Goal: Transaction & Acquisition: Purchase product/service

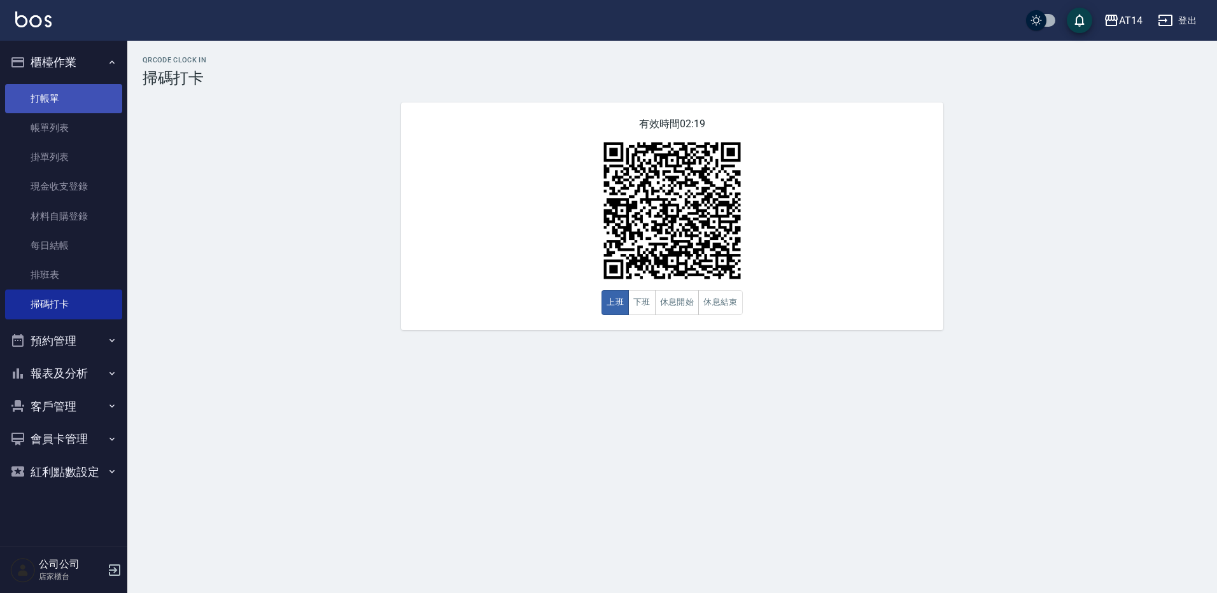
click at [40, 93] on link "打帳單" at bounding box center [63, 98] width 117 height 29
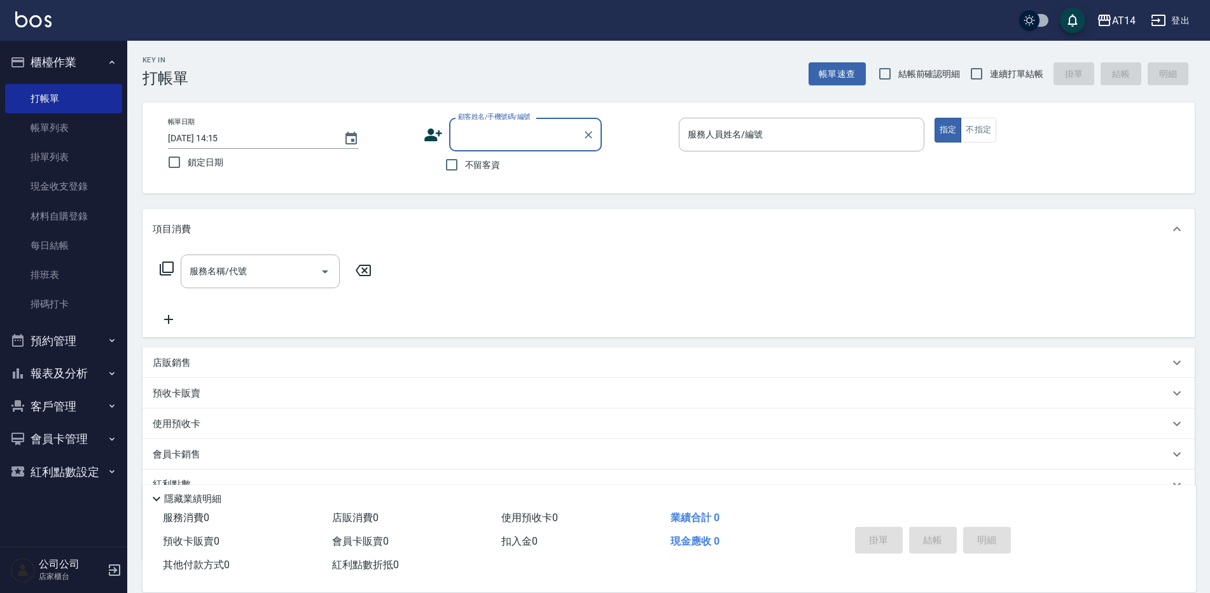
click at [508, 122] on div "顧客姓名/手機號碼/編號" at bounding box center [525, 135] width 153 height 34
type input "往"
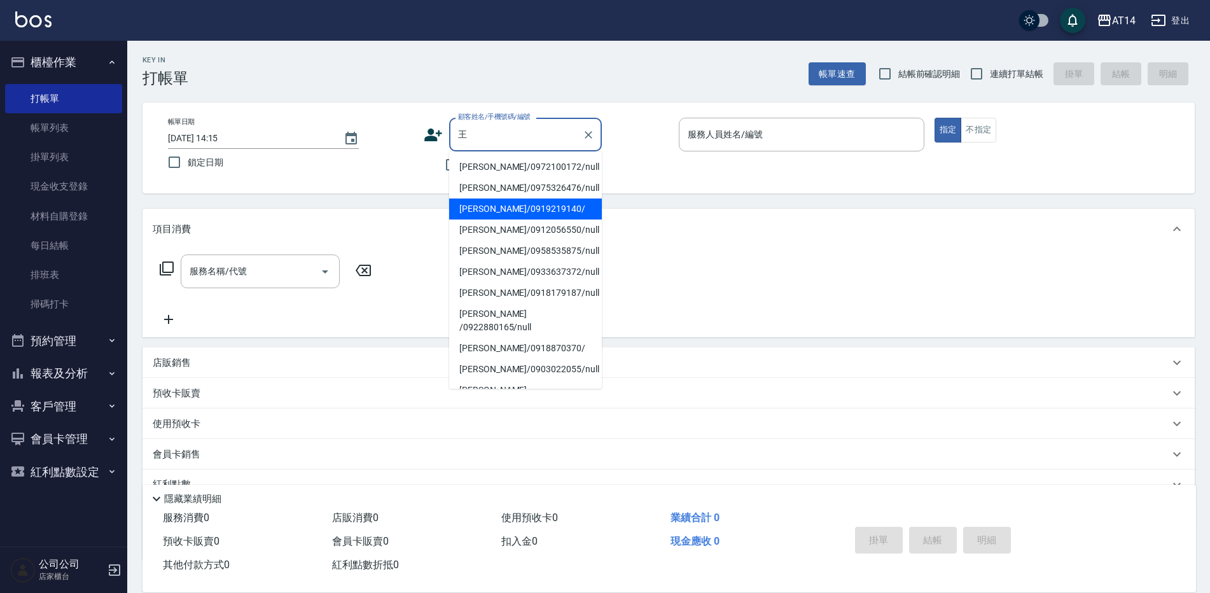
click at [488, 205] on li "[PERSON_NAME]/0919219140/" at bounding box center [525, 209] width 153 height 21
type input "[PERSON_NAME]/0919219140/"
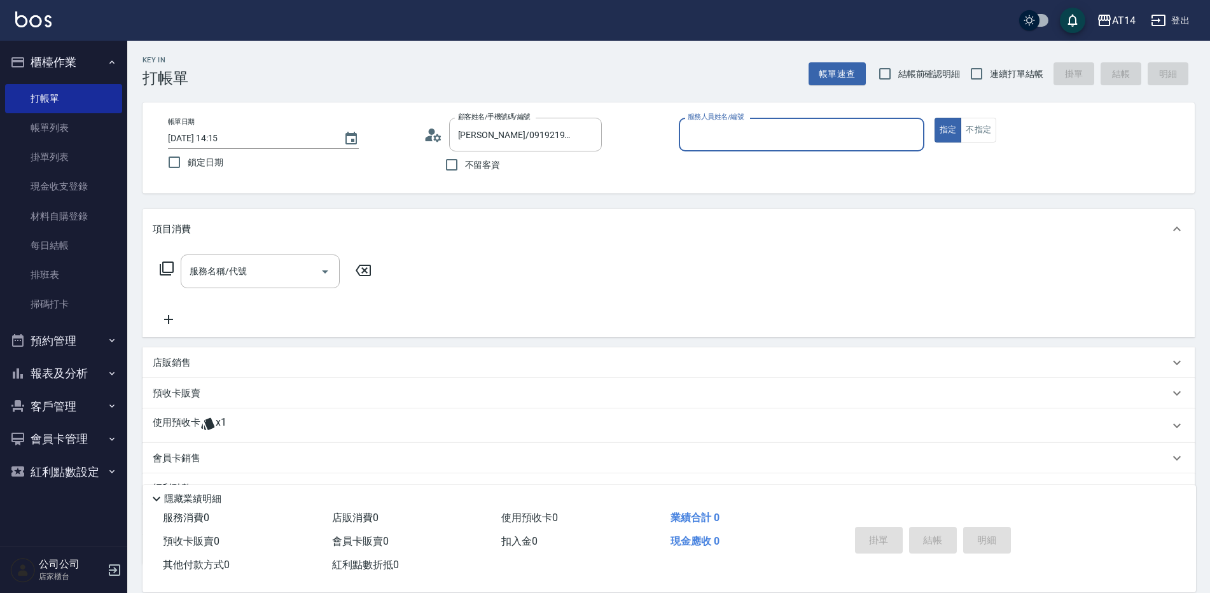
click at [719, 139] on input "服務人員姓名/編號" at bounding box center [802, 134] width 234 height 22
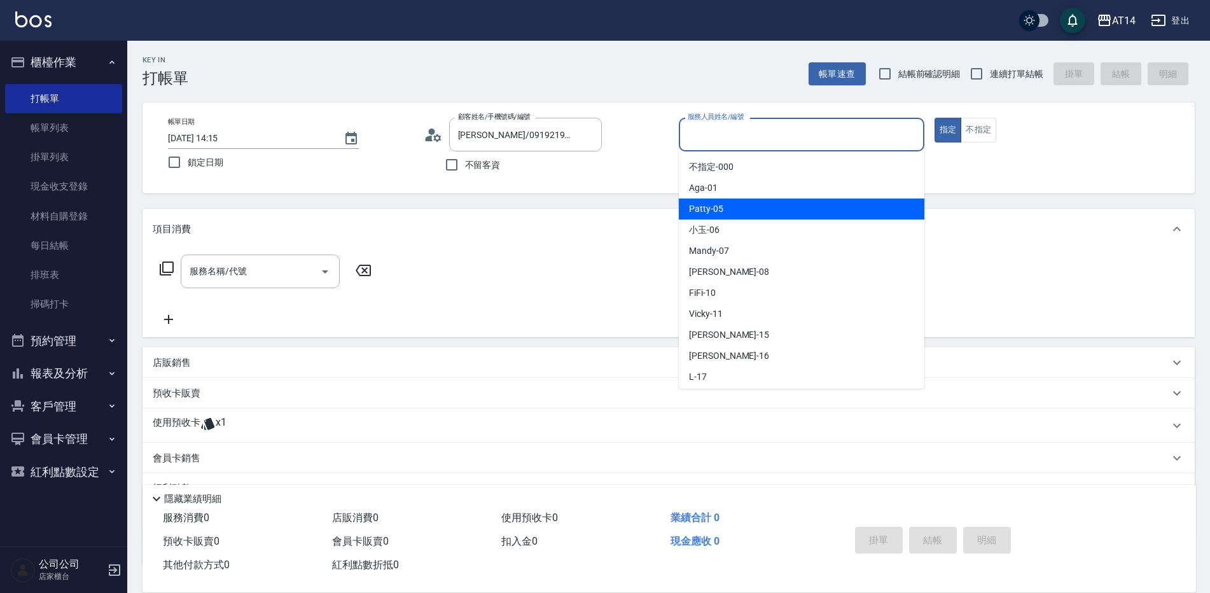
click at [716, 206] on span "Patty -05" at bounding box center [706, 208] width 34 height 13
type input "Patty-05"
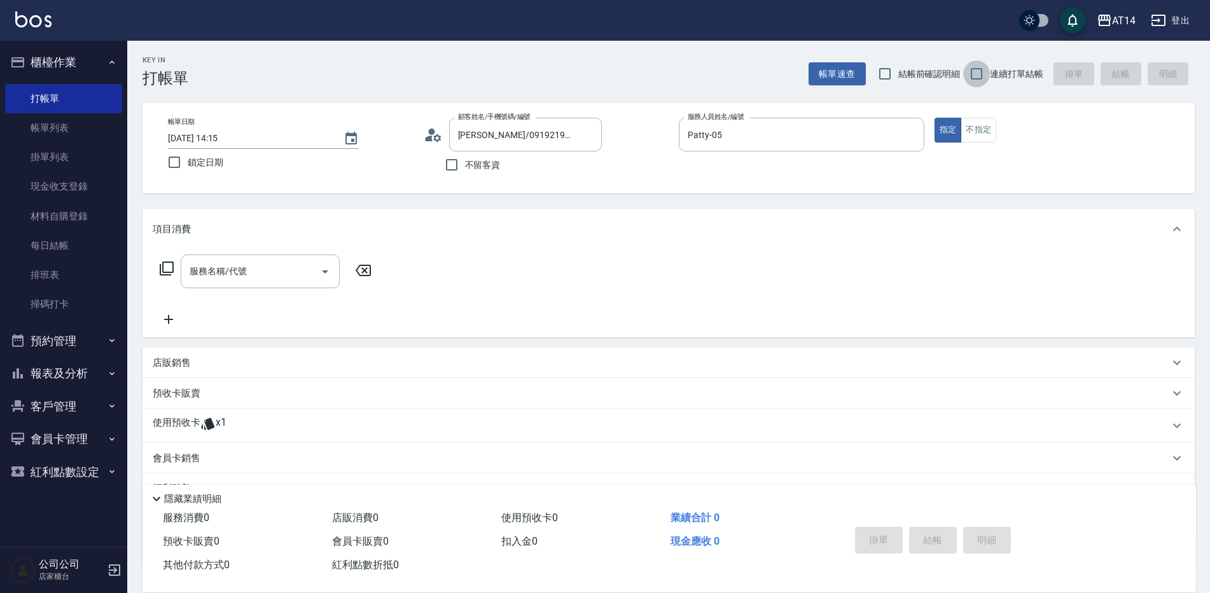
click at [982, 76] on input "連續打單結帳" at bounding box center [976, 73] width 27 height 27
checkbox input "true"
click at [257, 267] on input "服務名稱/代號" at bounding box center [250, 271] width 129 height 22
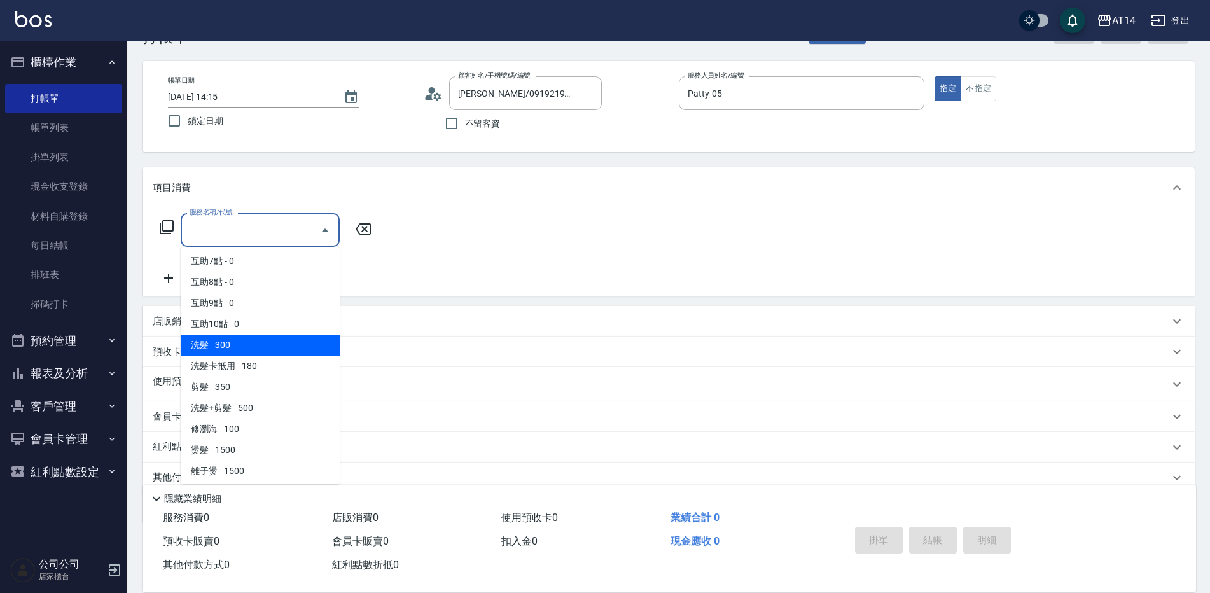
scroll to position [64, 0]
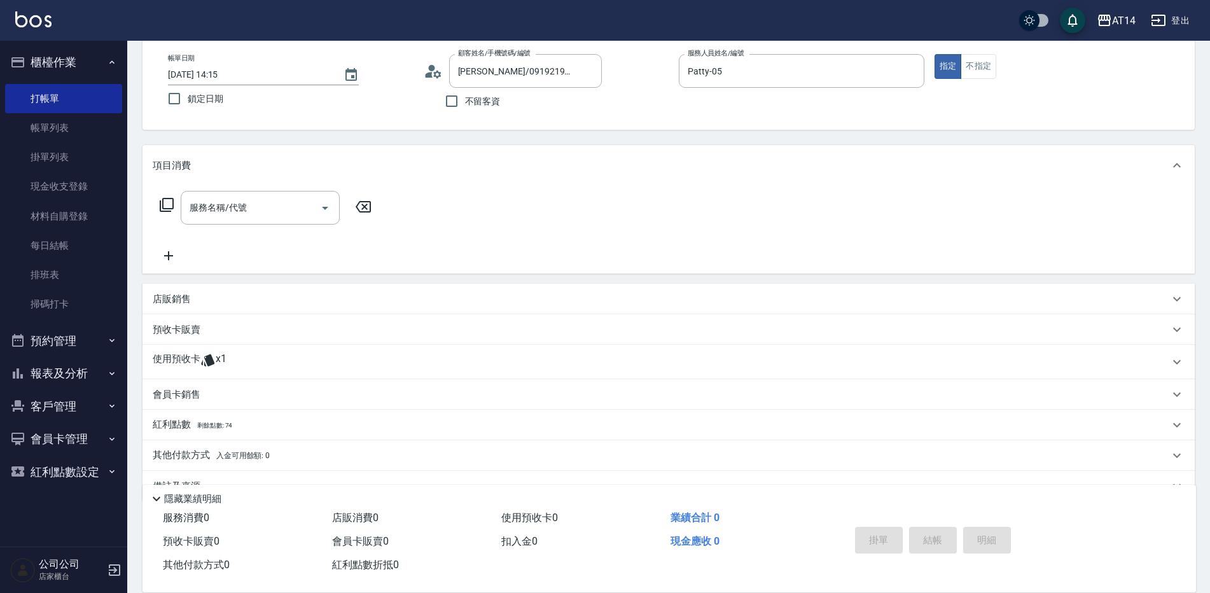
click at [441, 251] on div "服務名稱/代號 服務名稱/代號" at bounding box center [669, 230] width 1052 height 88
click at [216, 366] on span "x1" at bounding box center [221, 362] width 11 height 19
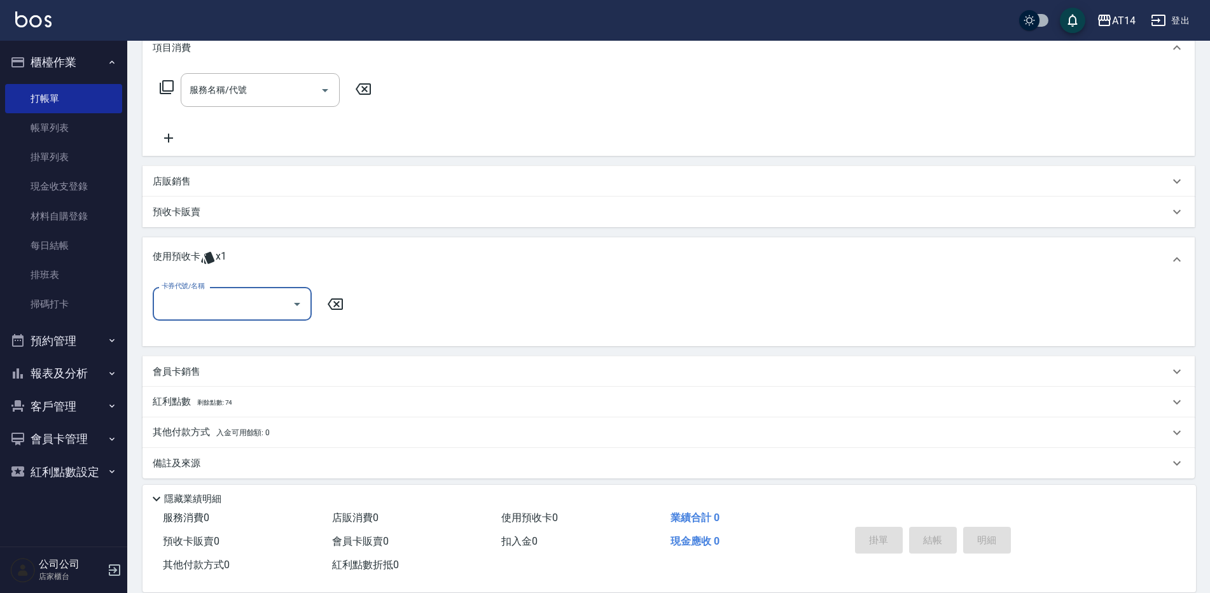
scroll to position [189, 0]
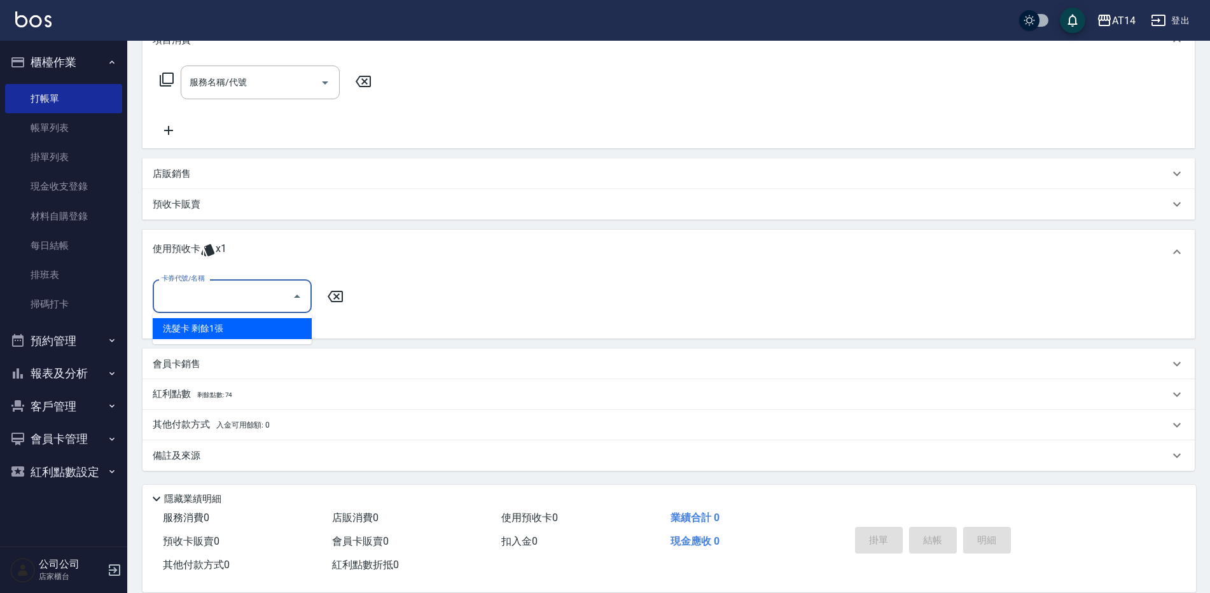
click at [218, 291] on input "卡券代號/名稱" at bounding box center [222, 296] width 129 height 22
click at [228, 330] on div "洗髮卡 剩餘1張" at bounding box center [232, 328] width 159 height 21
type input "洗髮卡"
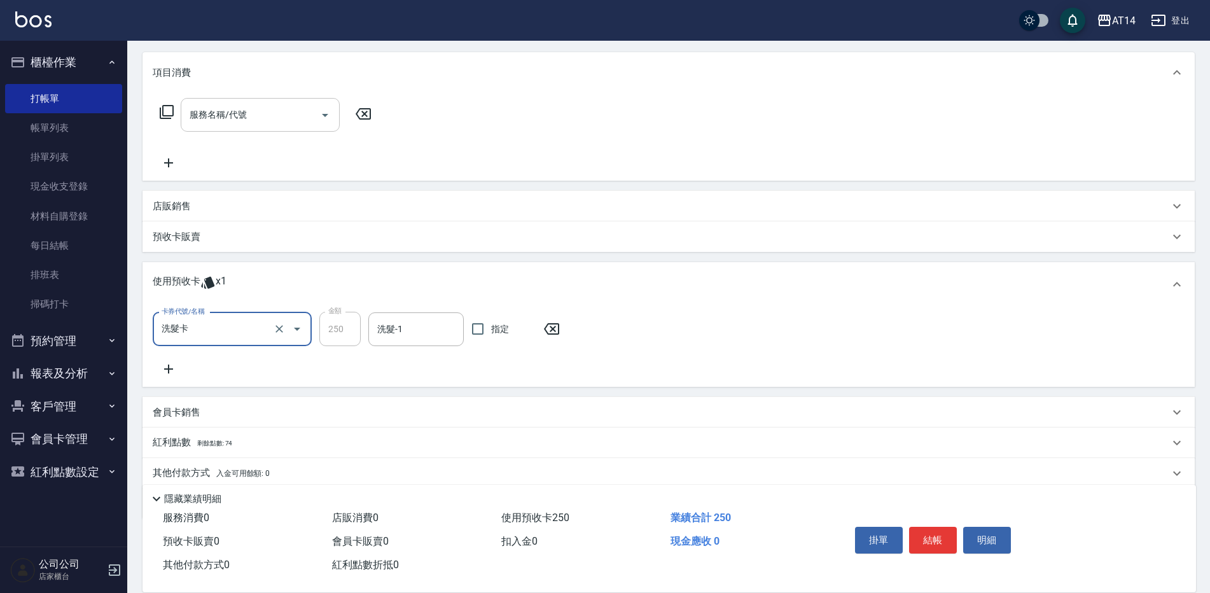
scroll to position [125, 0]
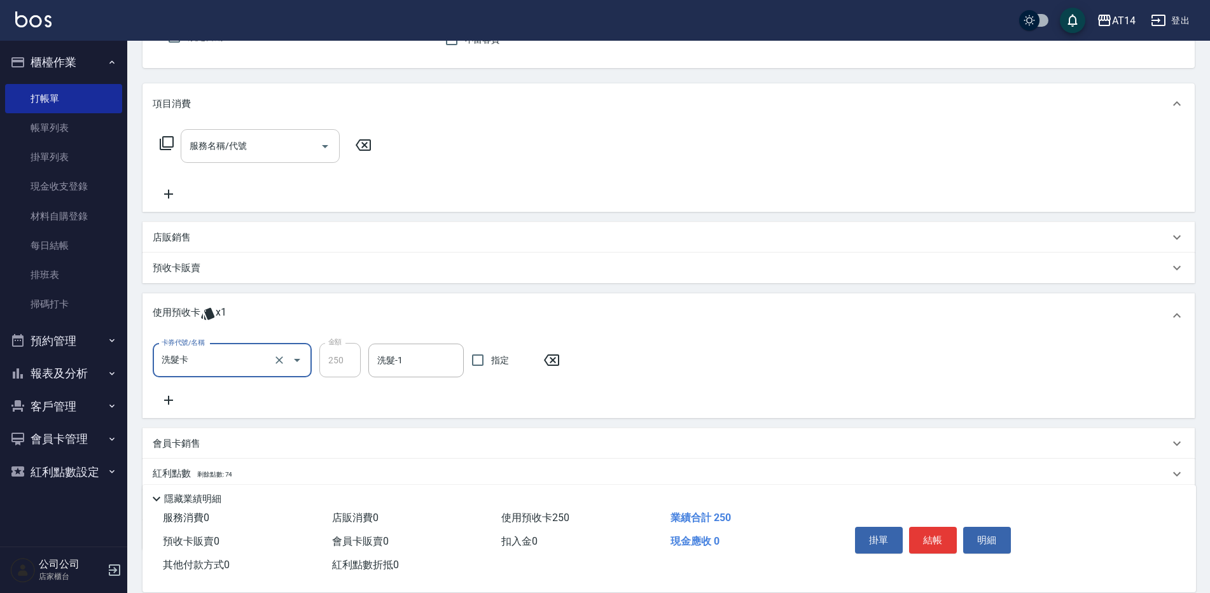
click at [237, 148] on input "服務名稱/代號" at bounding box center [250, 146] width 129 height 22
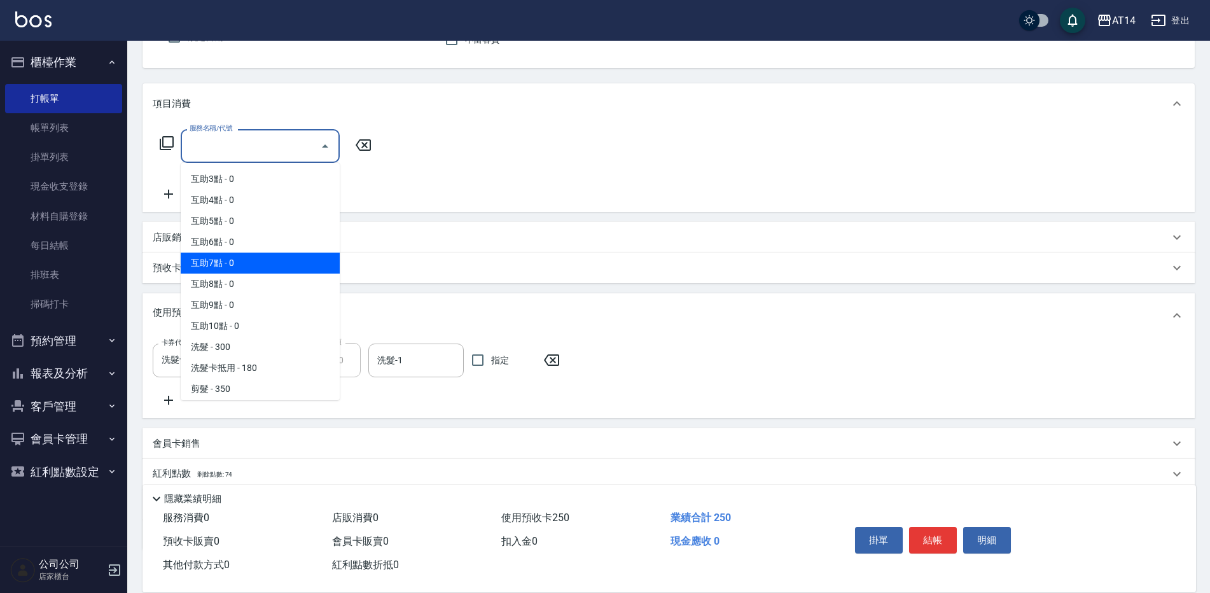
scroll to position [64, 0]
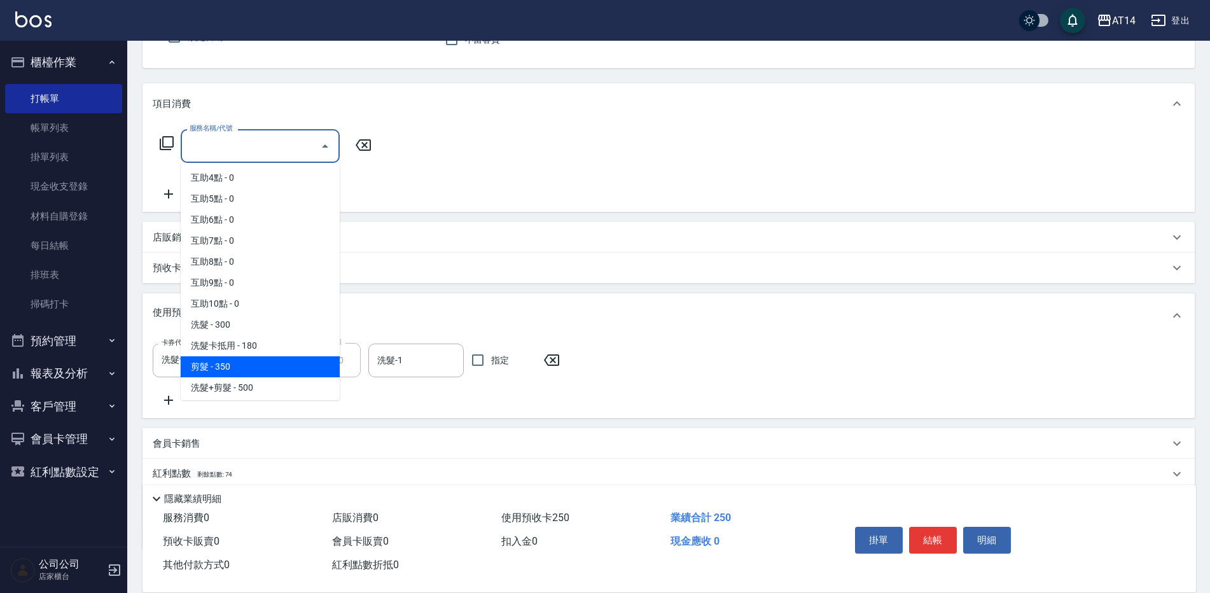
click at [223, 361] on span "剪髮 - 350" at bounding box center [260, 366] width 159 height 21
type input "剪髮(021)"
type input "1"
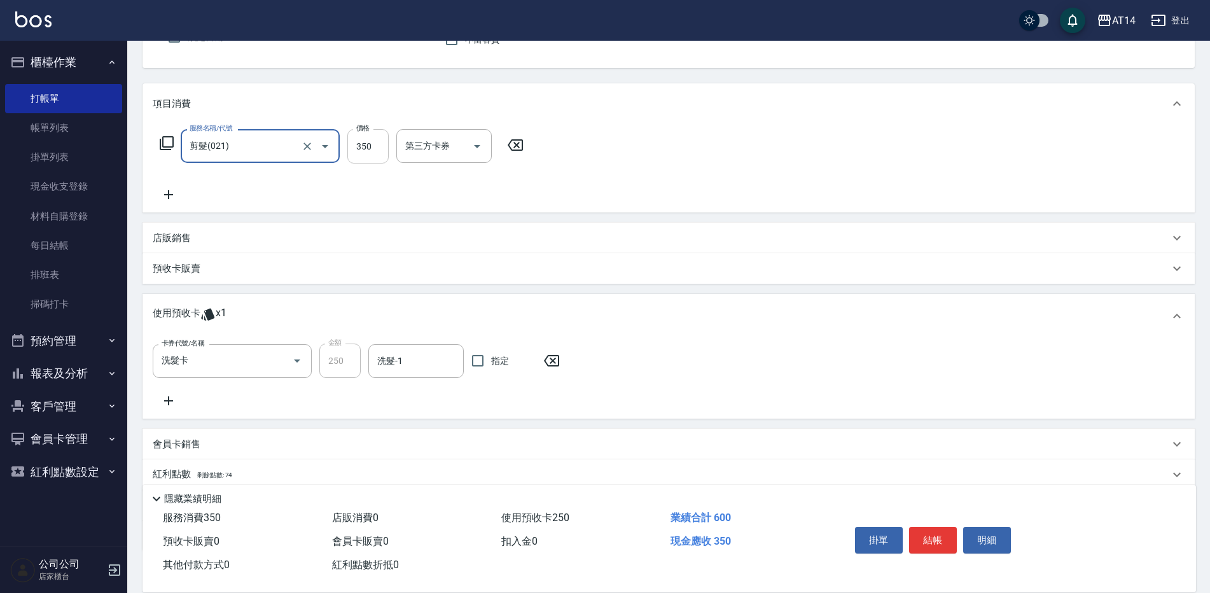
click at [361, 143] on input "350" at bounding box center [367, 146] width 41 height 34
type input "4"
type input "0"
type input "450"
type input "1"
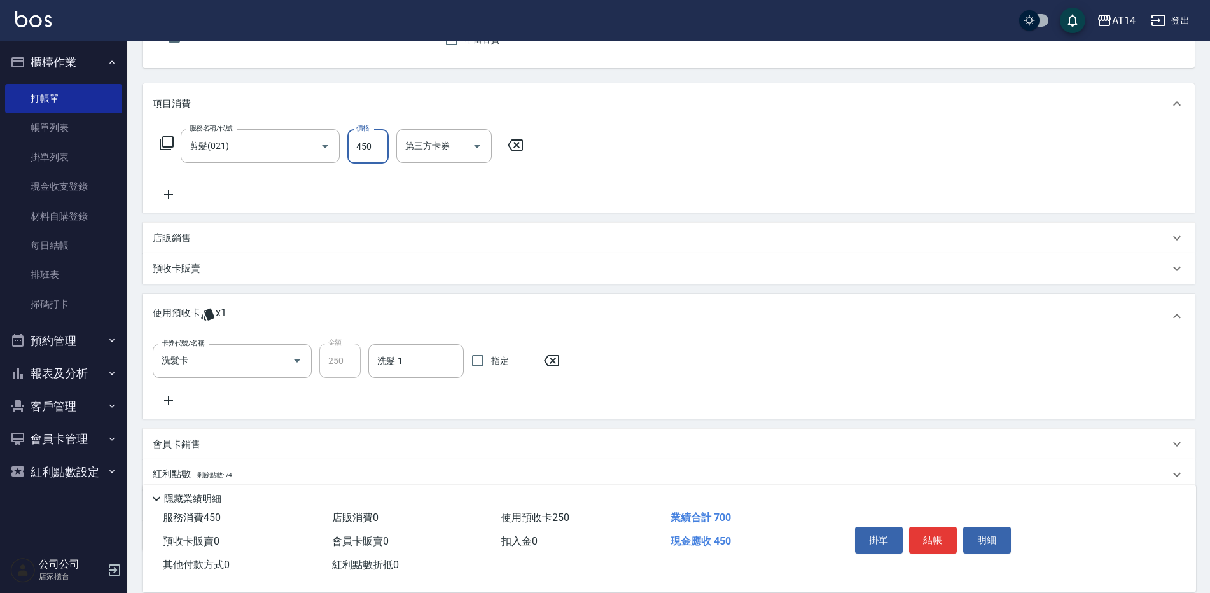
type input "450"
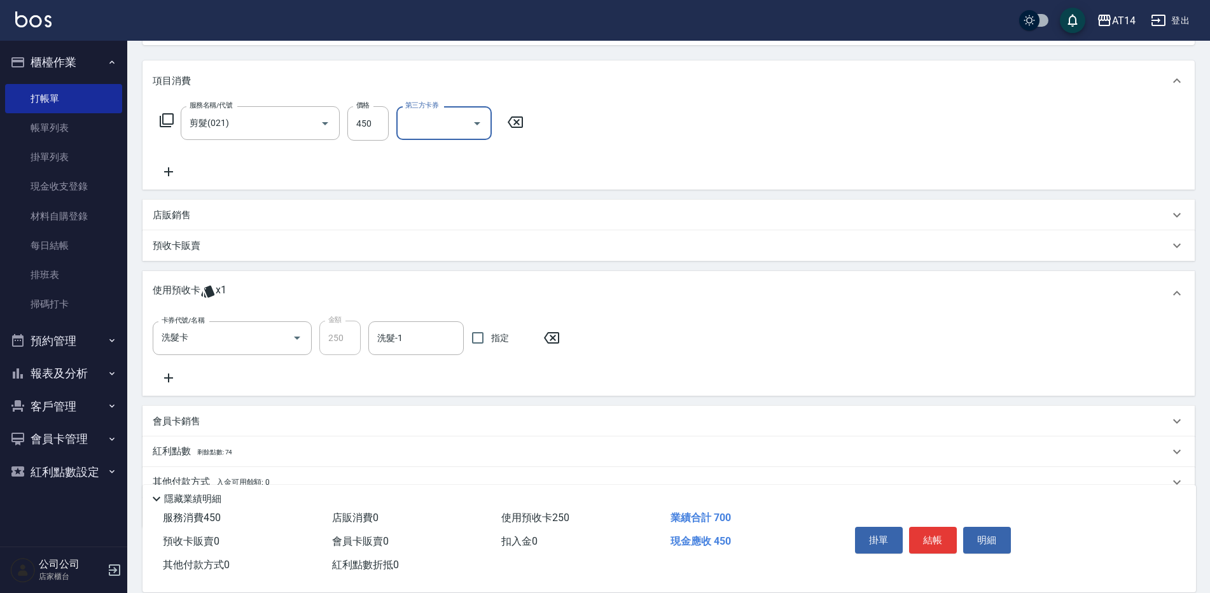
scroll to position [127, 0]
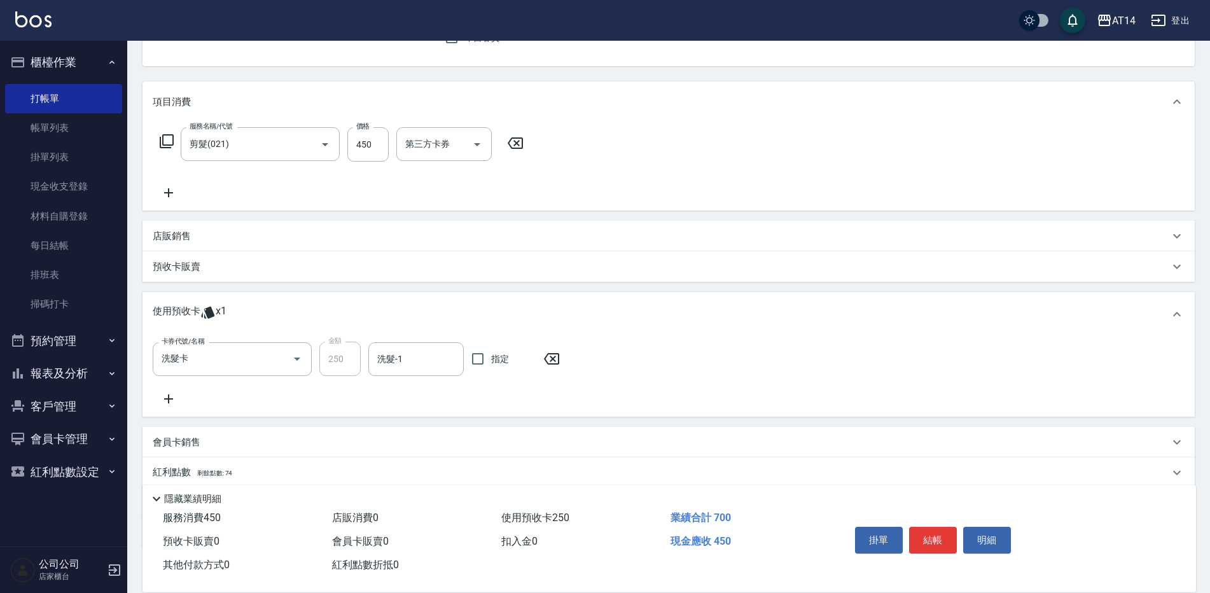
click at [216, 310] on span "x1" at bounding box center [221, 314] width 11 height 19
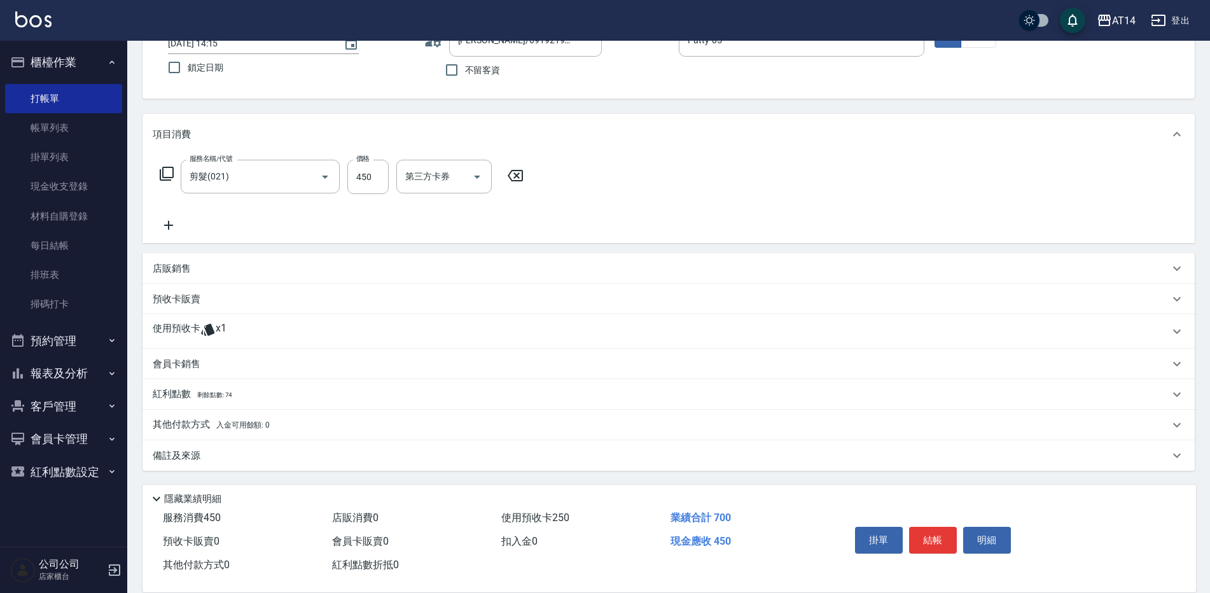
scroll to position [95, 0]
click at [213, 325] on icon at bounding box center [207, 329] width 15 height 15
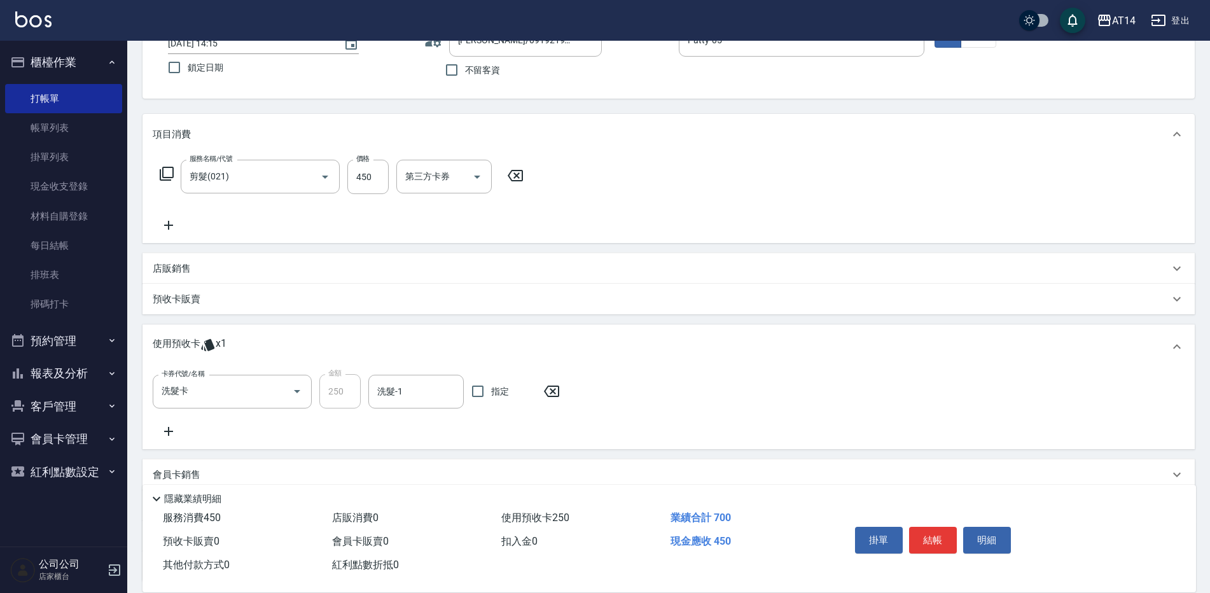
click at [171, 428] on icon at bounding box center [169, 431] width 32 height 15
click at [374, 436] on icon at bounding box center [374, 440] width 9 height 11
click at [164, 297] on p "預收卡販賣" at bounding box center [177, 299] width 48 height 13
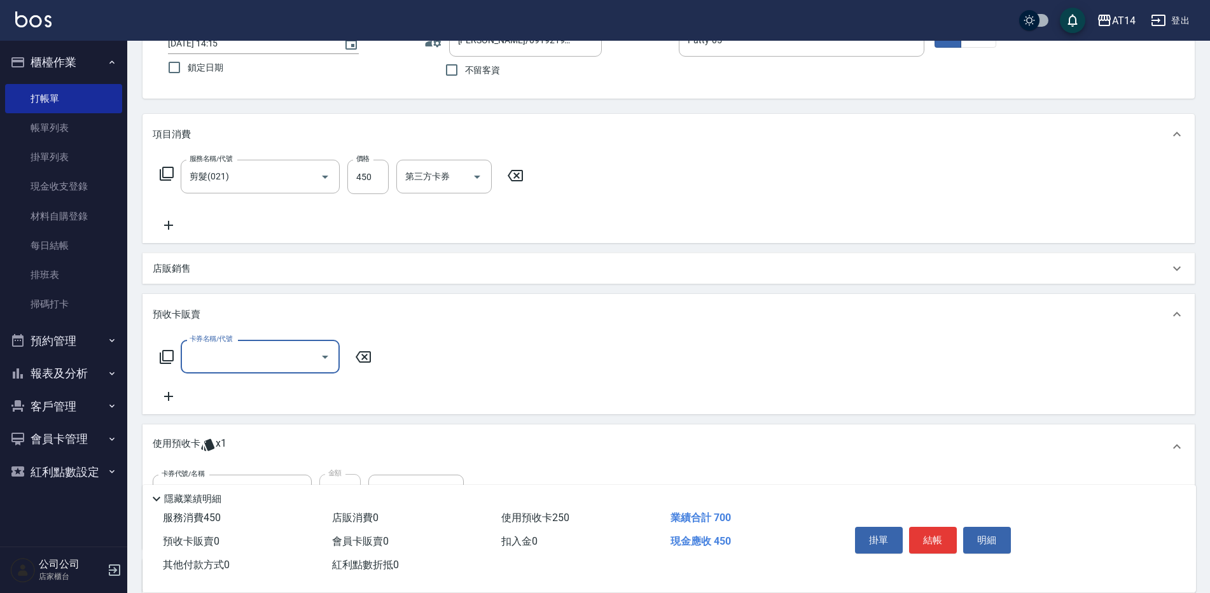
scroll to position [0, 0]
click at [219, 362] on input "卡券名稱/代號" at bounding box center [250, 357] width 129 height 22
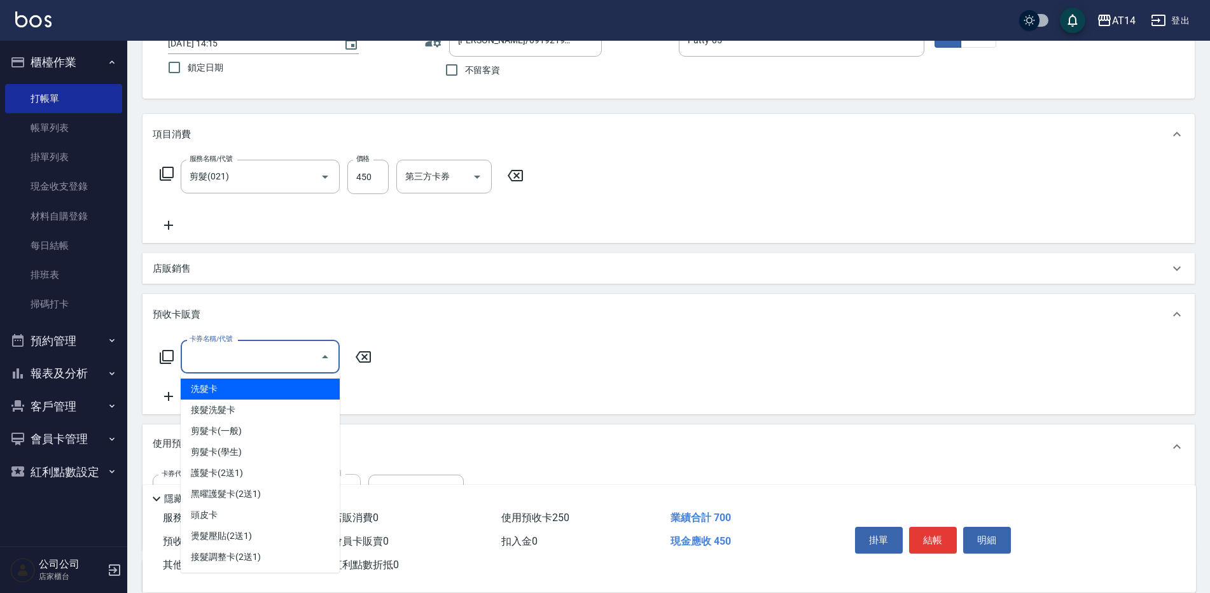
click at [208, 393] on span "洗髮卡" at bounding box center [260, 389] width 159 height 21
type input "洗髮卡(01)"
type input "6"
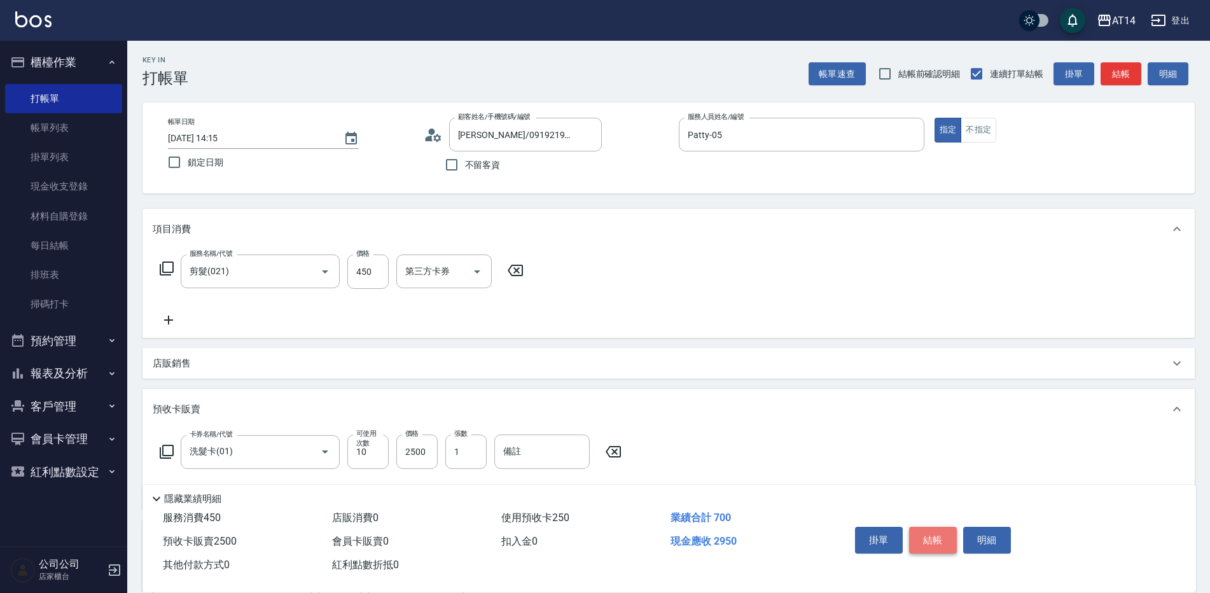
click at [923, 531] on button "結帳" at bounding box center [933, 540] width 48 height 27
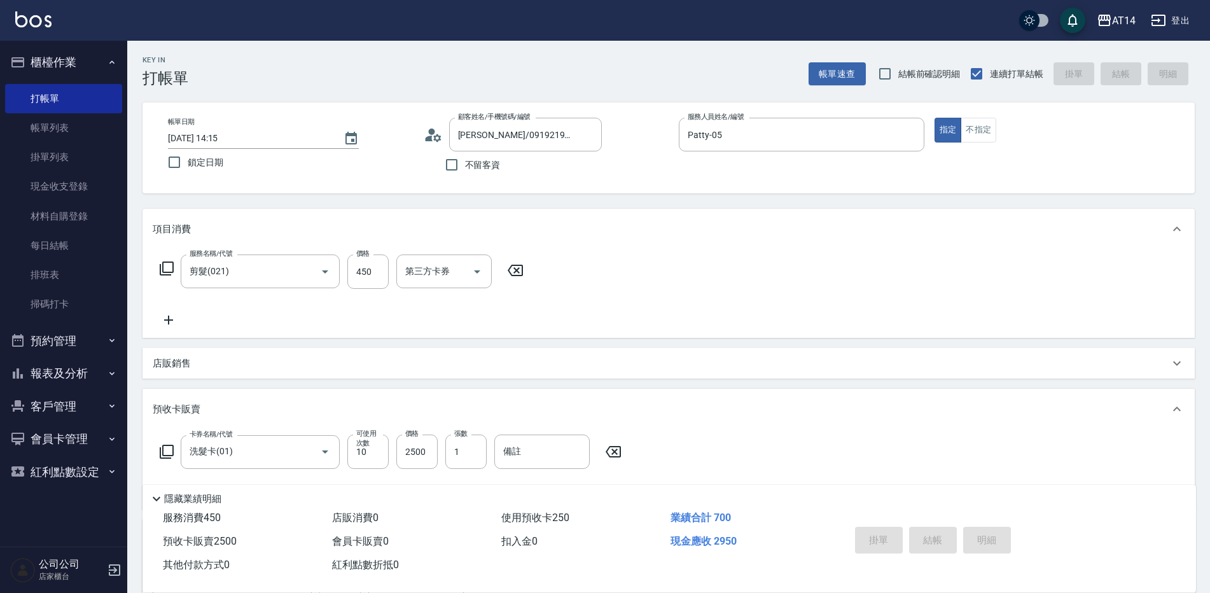
type input "[DATE] 14:17"
type input "0"
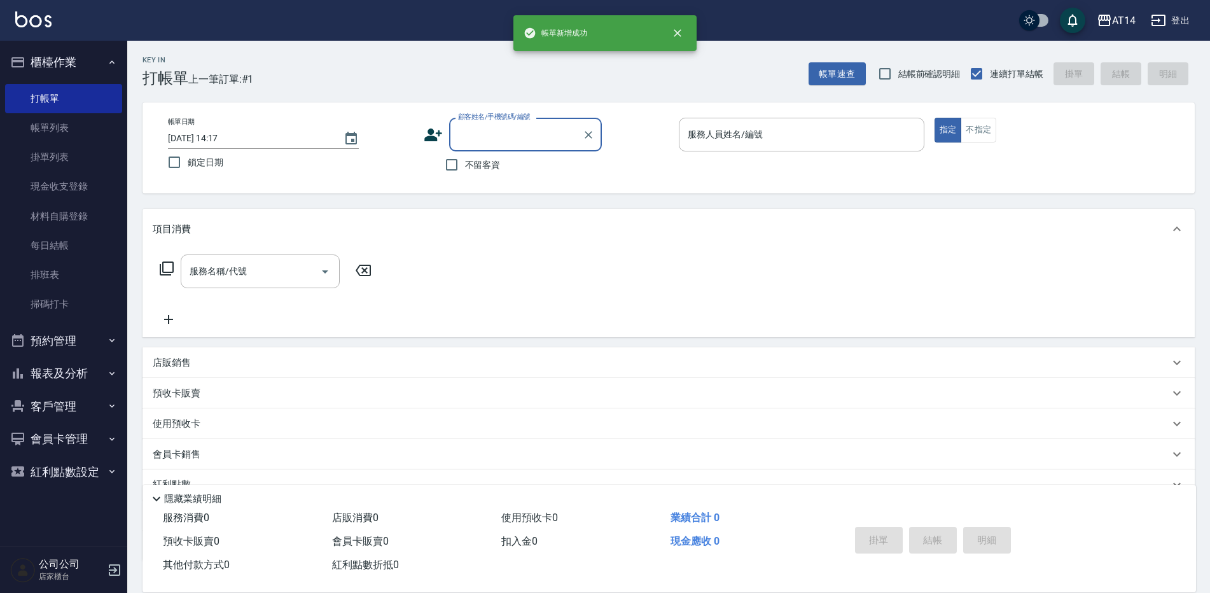
click at [482, 140] on input "顧客姓名/手機號碼/編號" at bounding box center [516, 134] width 122 height 22
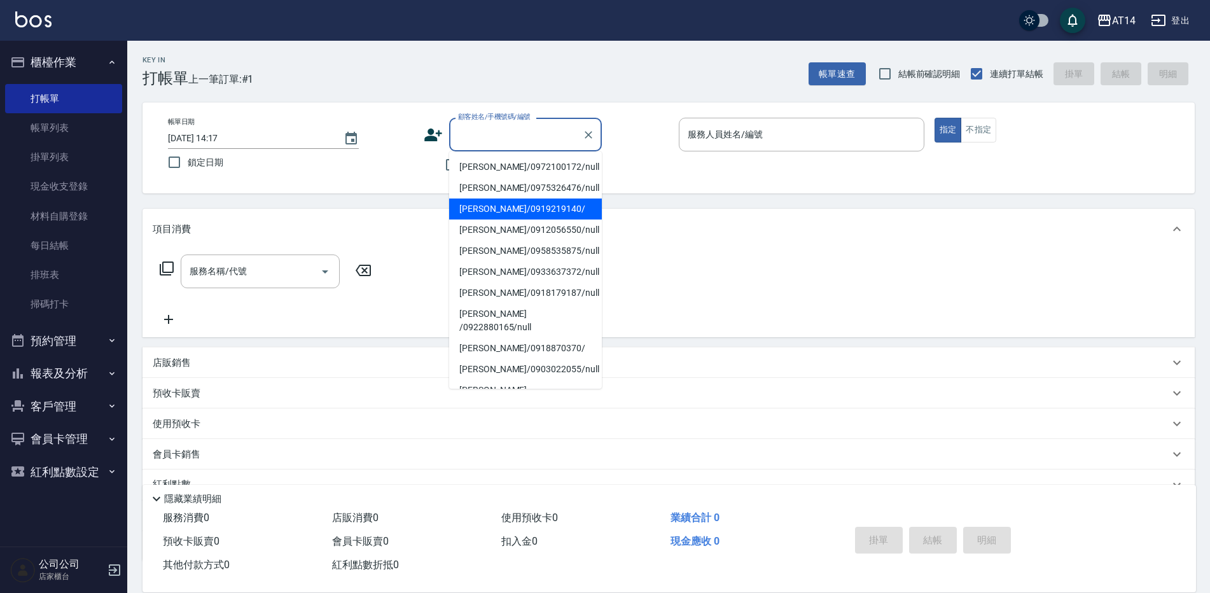
click at [484, 206] on li "[PERSON_NAME]/0919219140/" at bounding box center [525, 209] width 153 height 21
type input "[PERSON_NAME]/0919219140/"
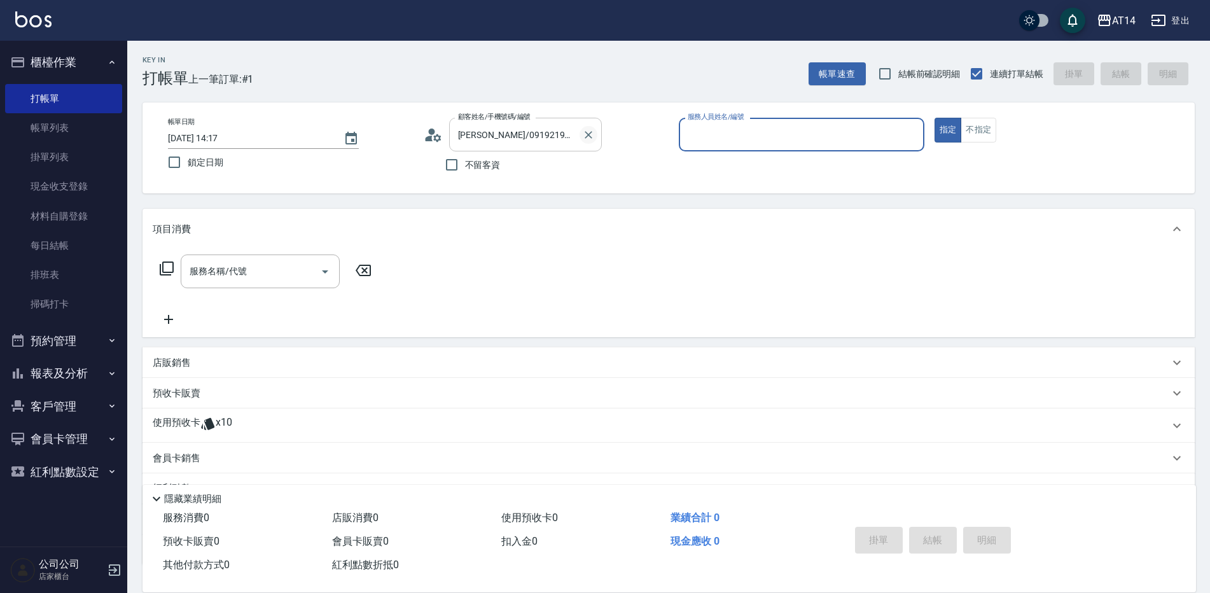
click at [590, 137] on icon "Clear" at bounding box center [589, 135] width 8 height 8
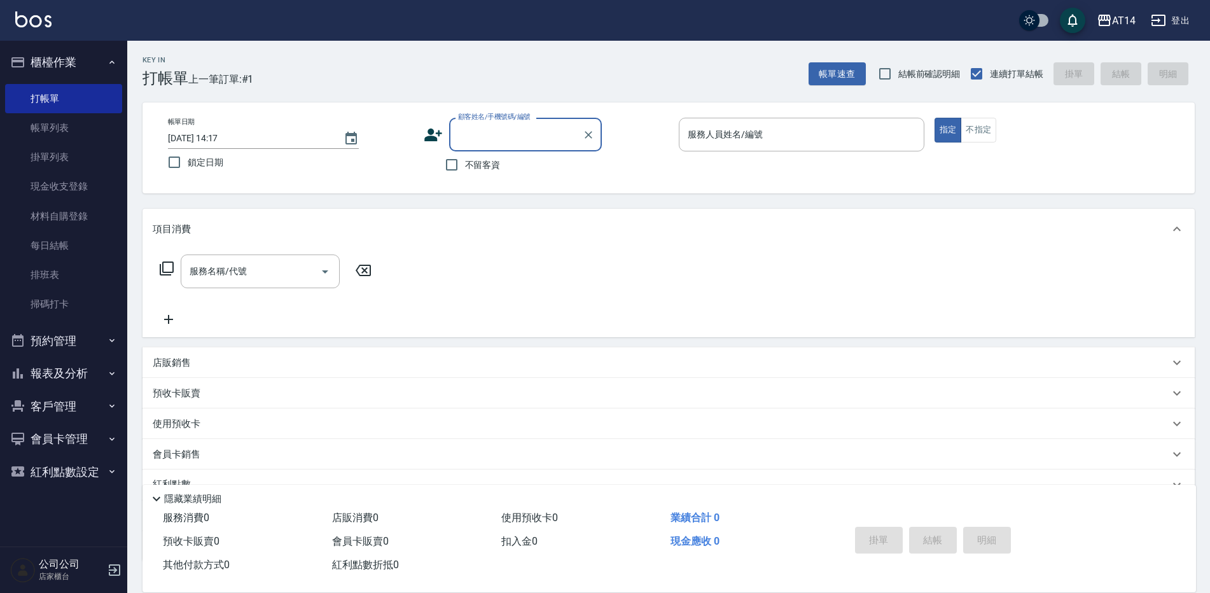
click at [59, 371] on button "報表及分析" at bounding box center [63, 373] width 117 height 33
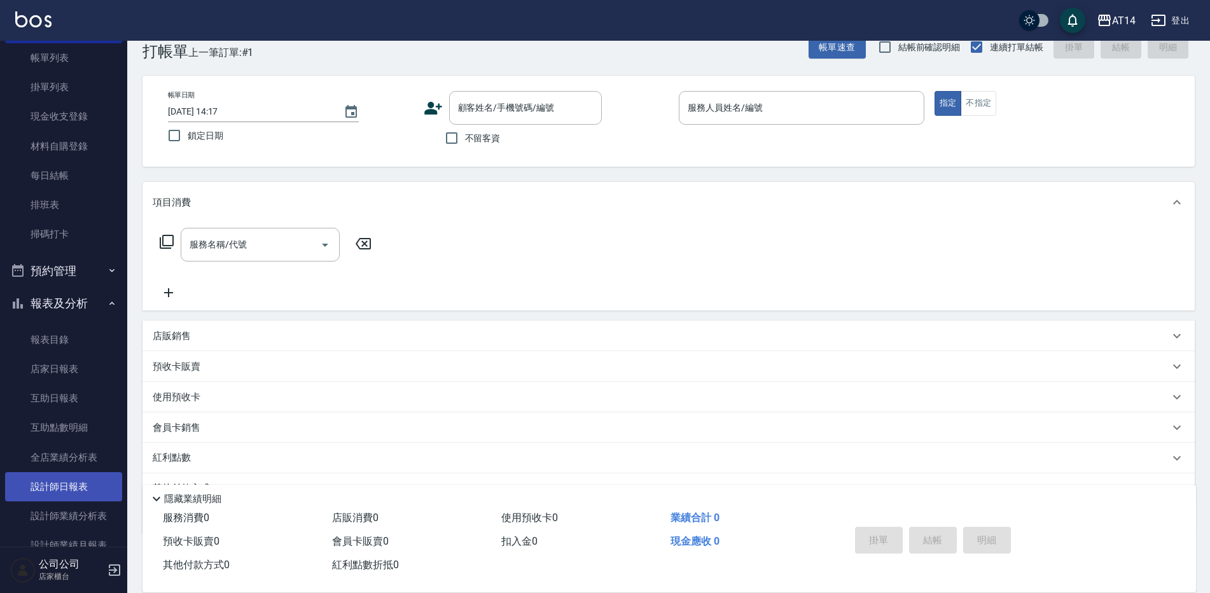
scroll to position [191, 0]
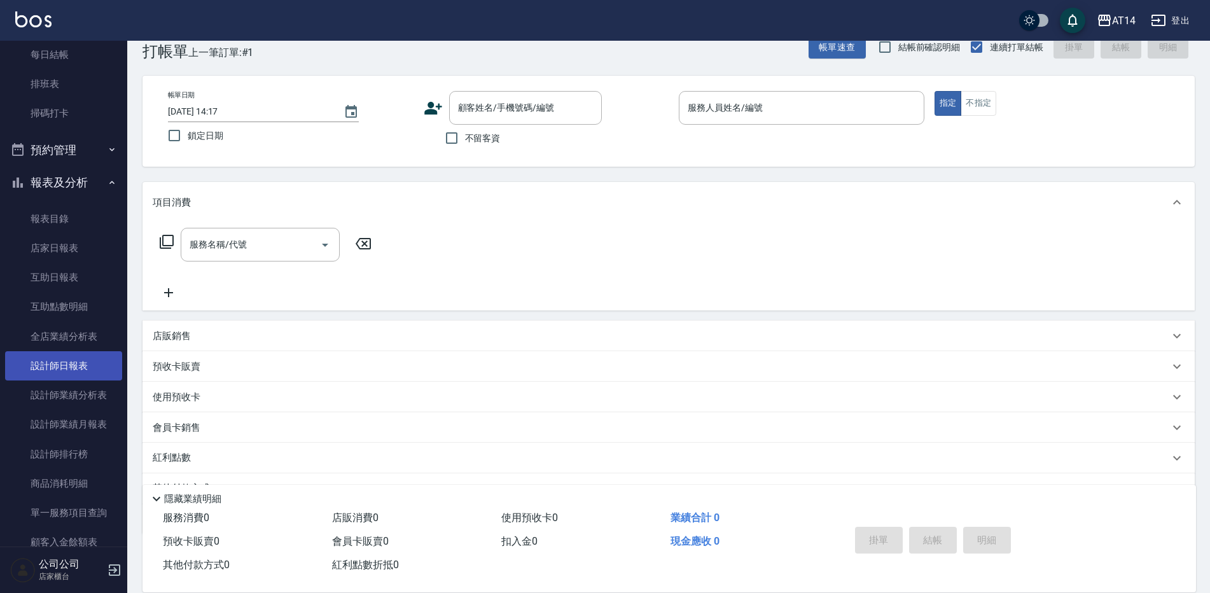
click at [76, 360] on link "設計師日報表" at bounding box center [63, 365] width 117 height 29
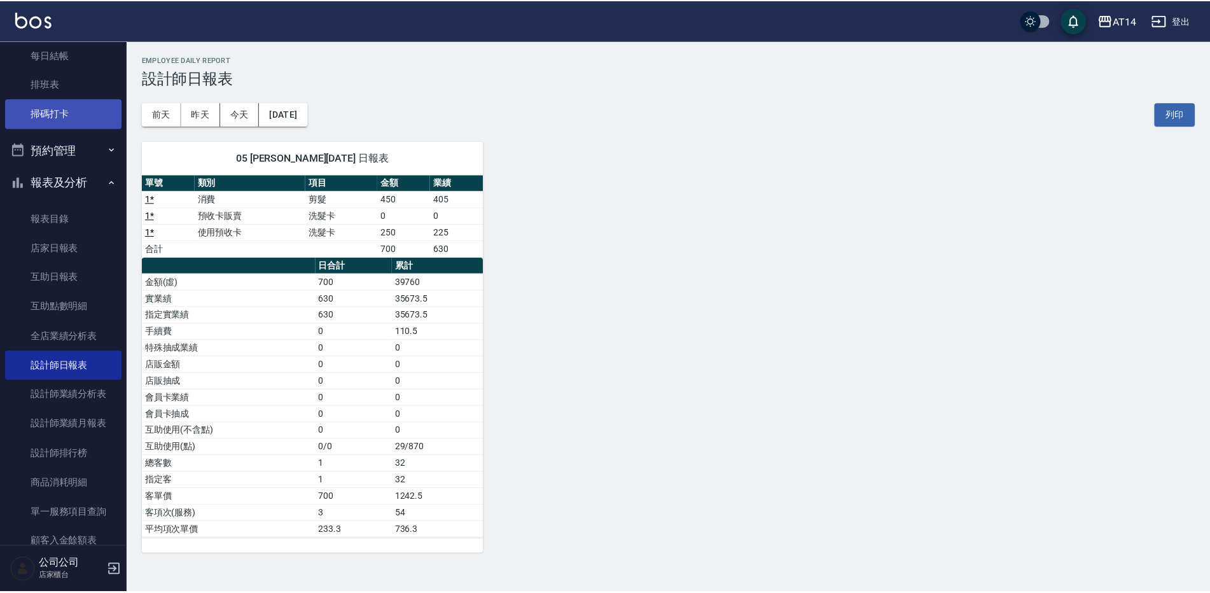
scroll to position [255, 0]
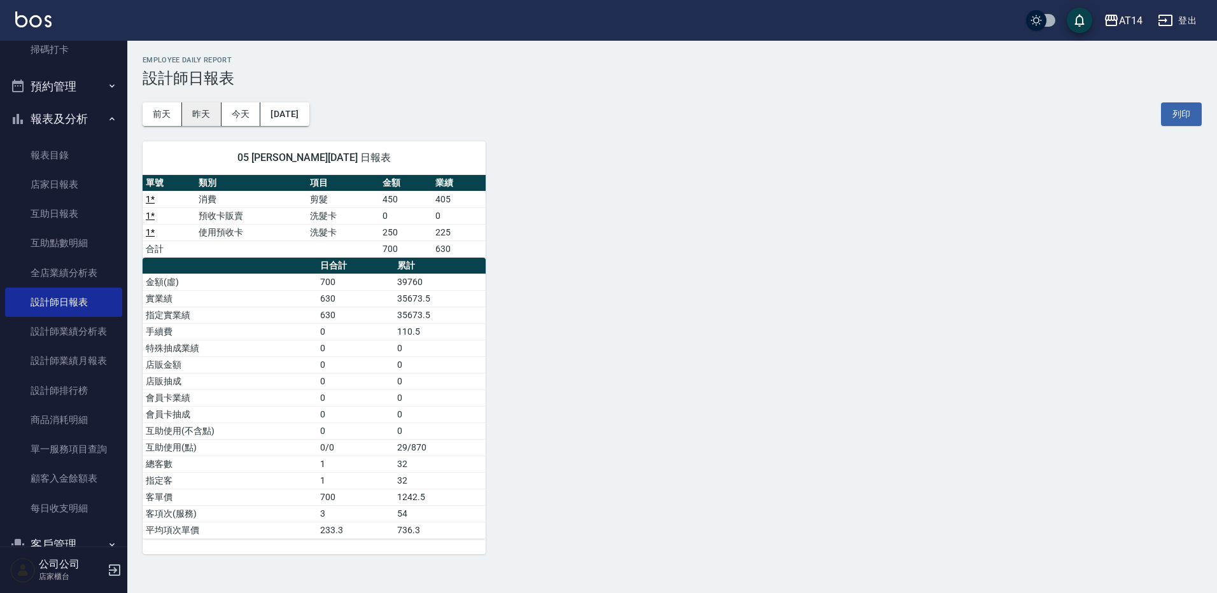
click at [203, 105] on button "昨天" at bounding box center [201, 114] width 39 height 24
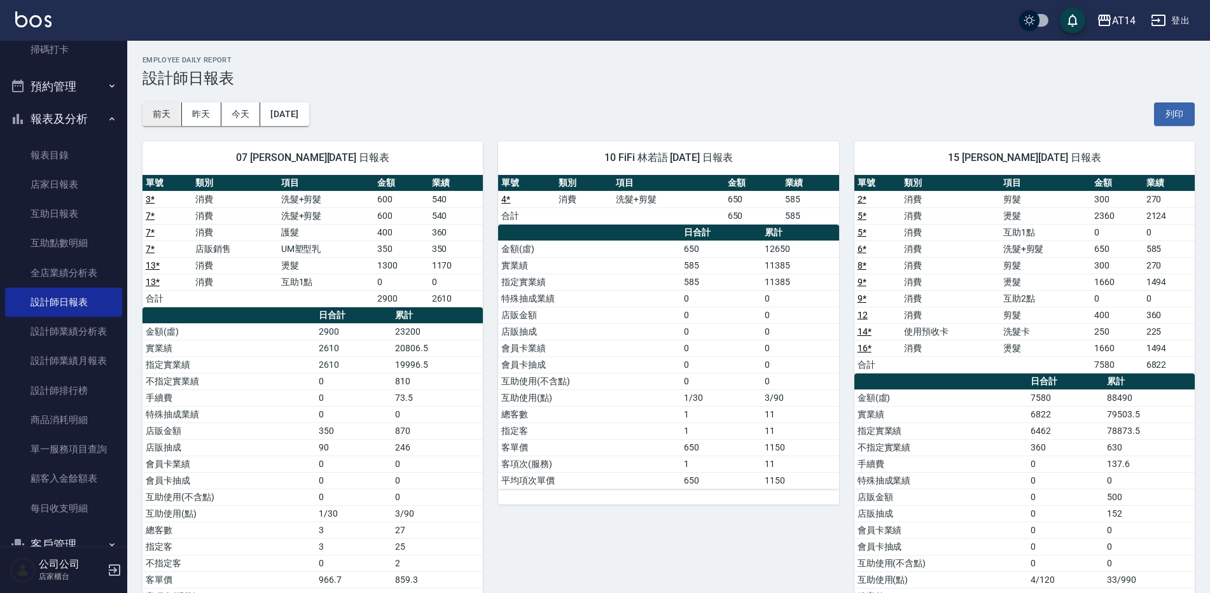
click at [171, 109] on button "前天" at bounding box center [162, 114] width 39 height 24
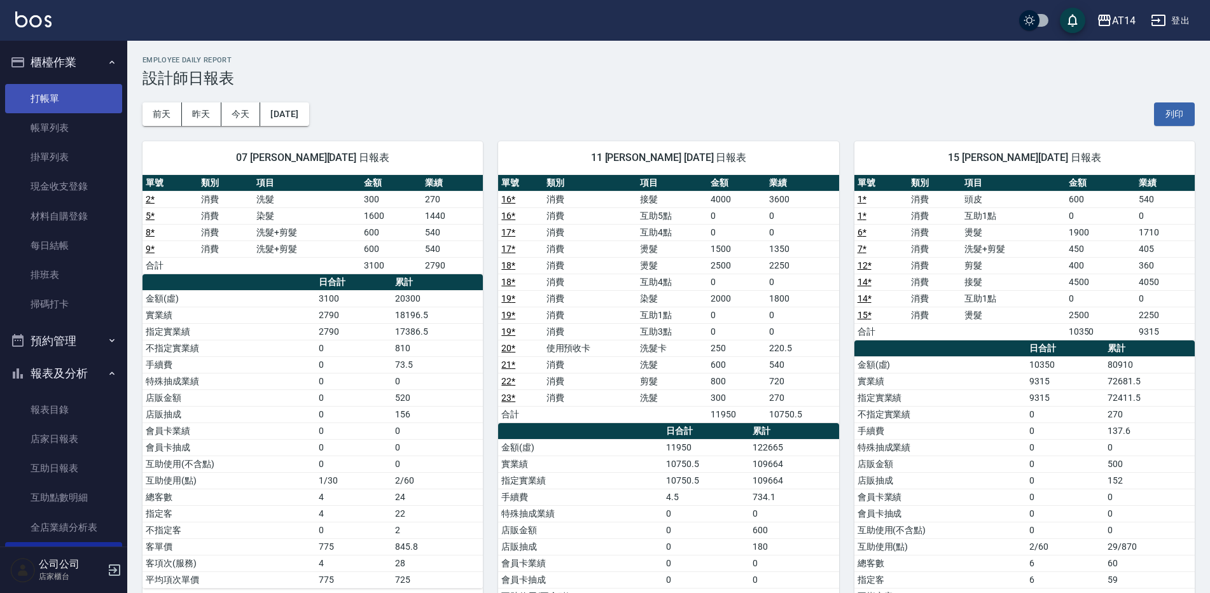
click at [69, 96] on link "打帳單" at bounding box center [63, 98] width 117 height 29
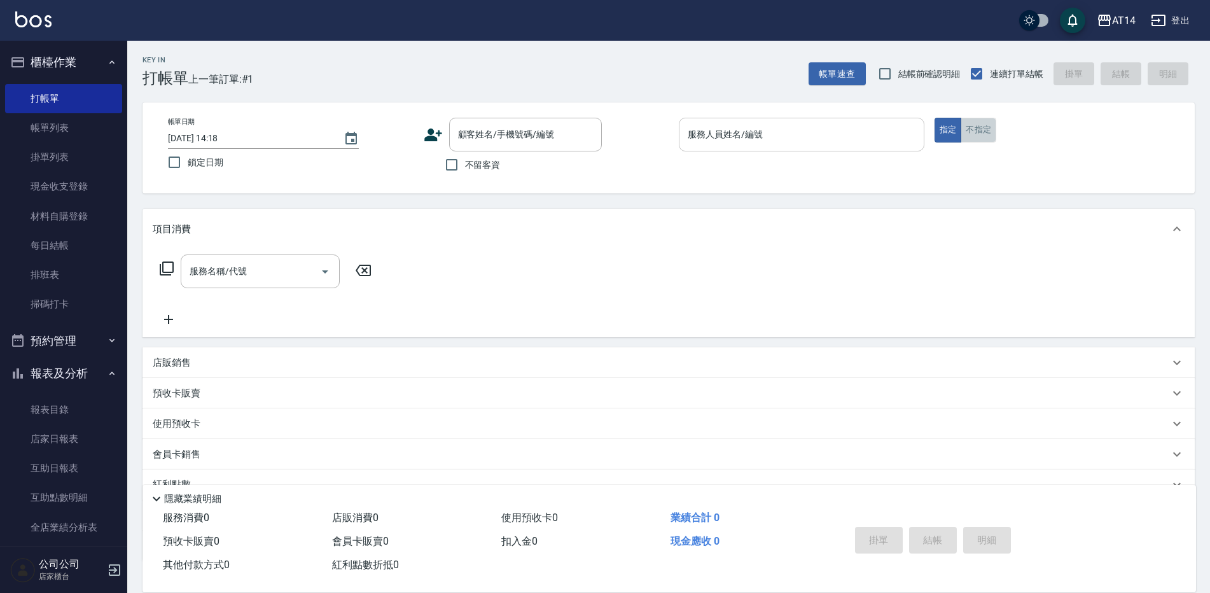
drag, startPoint x: 969, startPoint y: 130, endPoint x: 886, endPoint y: 134, distance: 83.4
click at [969, 130] on button "不指定" at bounding box center [979, 130] width 36 height 25
click at [883, 135] on input "服務人員姓名/編號" at bounding box center [802, 134] width 234 height 22
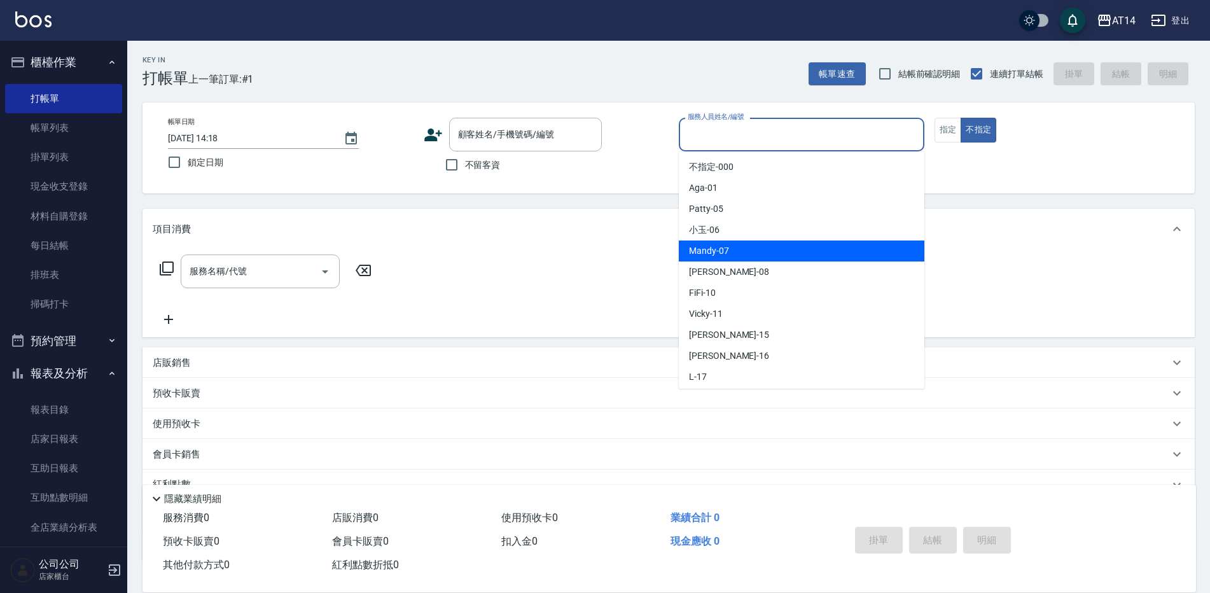
drag, startPoint x: 705, startPoint y: 251, endPoint x: 660, endPoint y: 251, distance: 45.2
click at [702, 251] on span "Mandy -07" at bounding box center [709, 250] width 40 height 13
type input "Mandy-07"
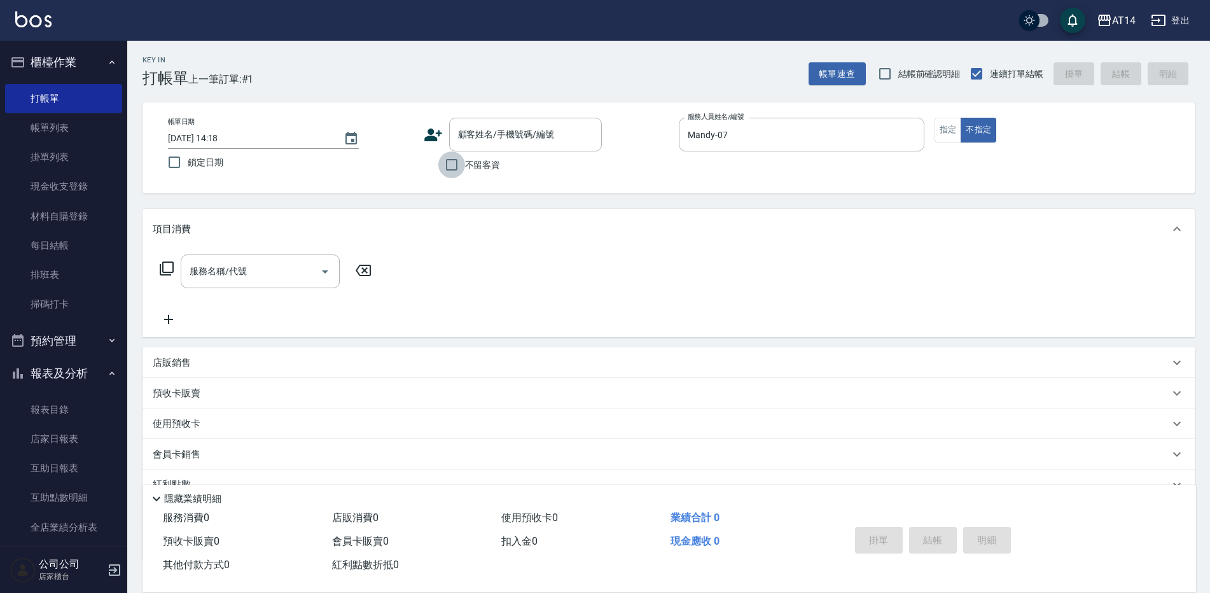
click at [452, 164] on input "不留客資" at bounding box center [451, 164] width 27 height 27
checkbox input "true"
click at [326, 267] on icon "Open" at bounding box center [325, 271] width 15 height 15
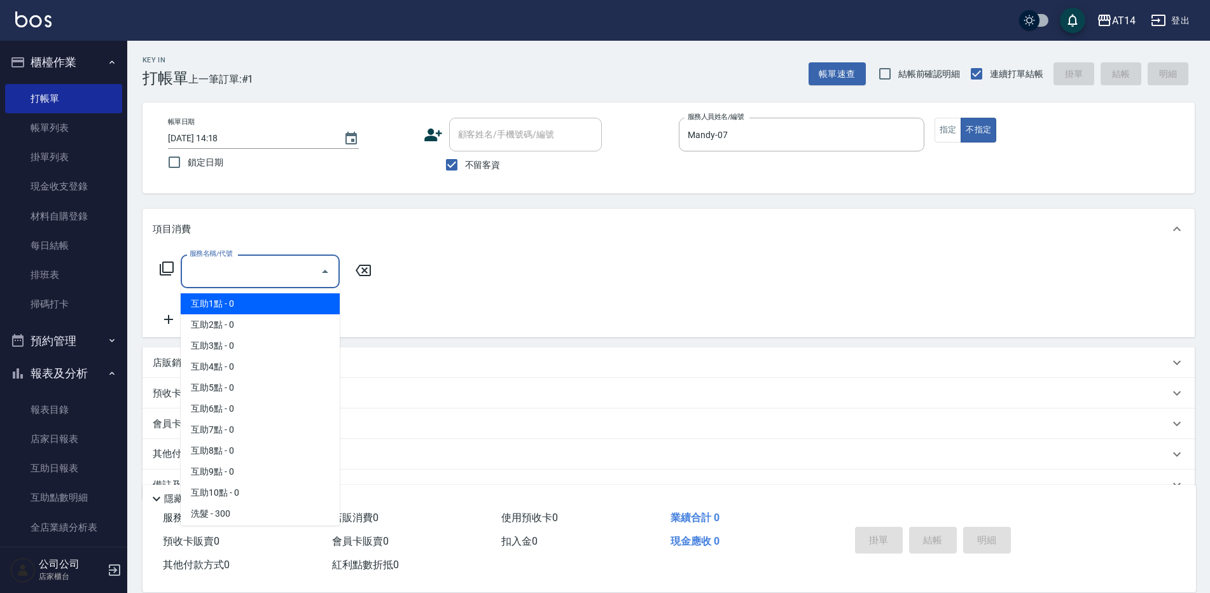
click at [237, 298] on span "互助1點 - 0" at bounding box center [260, 303] width 159 height 21
type input "互助1點(001)"
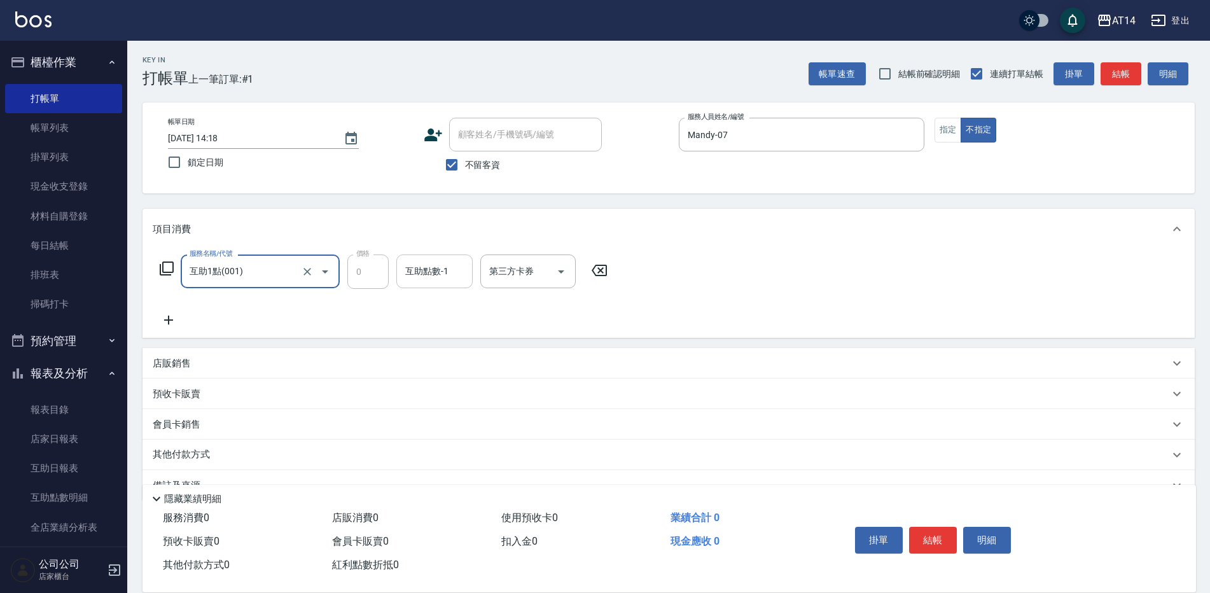
click at [431, 272] on div "互助點數-1 互助點數-1" at bounding box center [434, 272] width 76 height 34
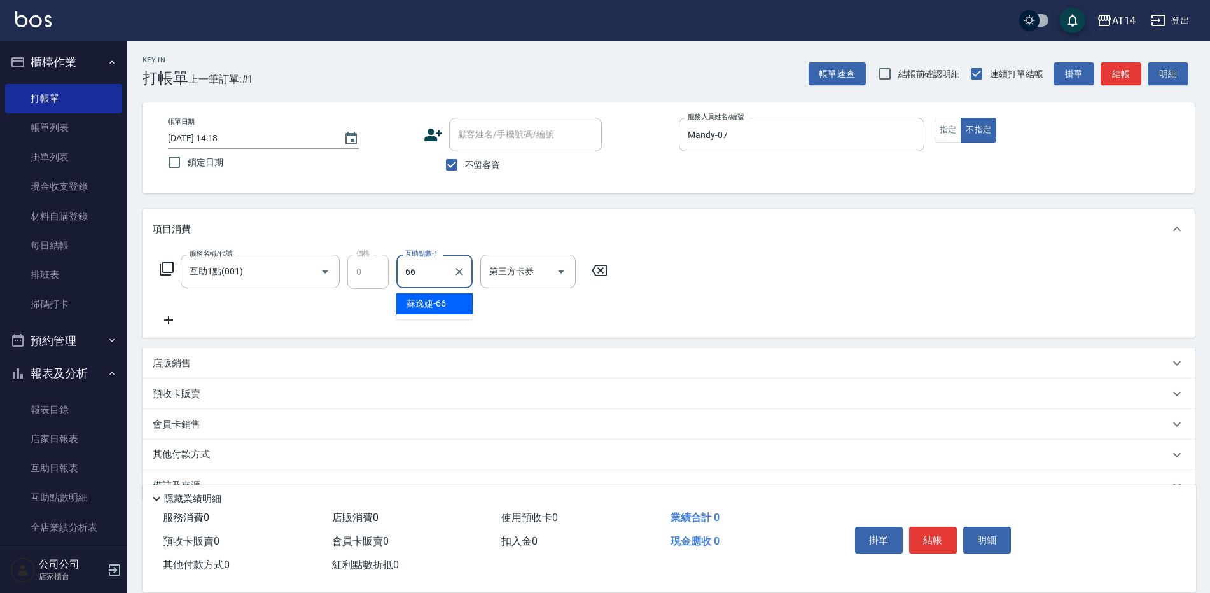
click at [452, 304] on div "[PERSON_NAME]-66" at bounding box center [434, 303] width 76 height 21
type input "[PERSON_NAME]-66"
click at [170, 321] on icon at bounding box center [168, 320] width 9 height 9
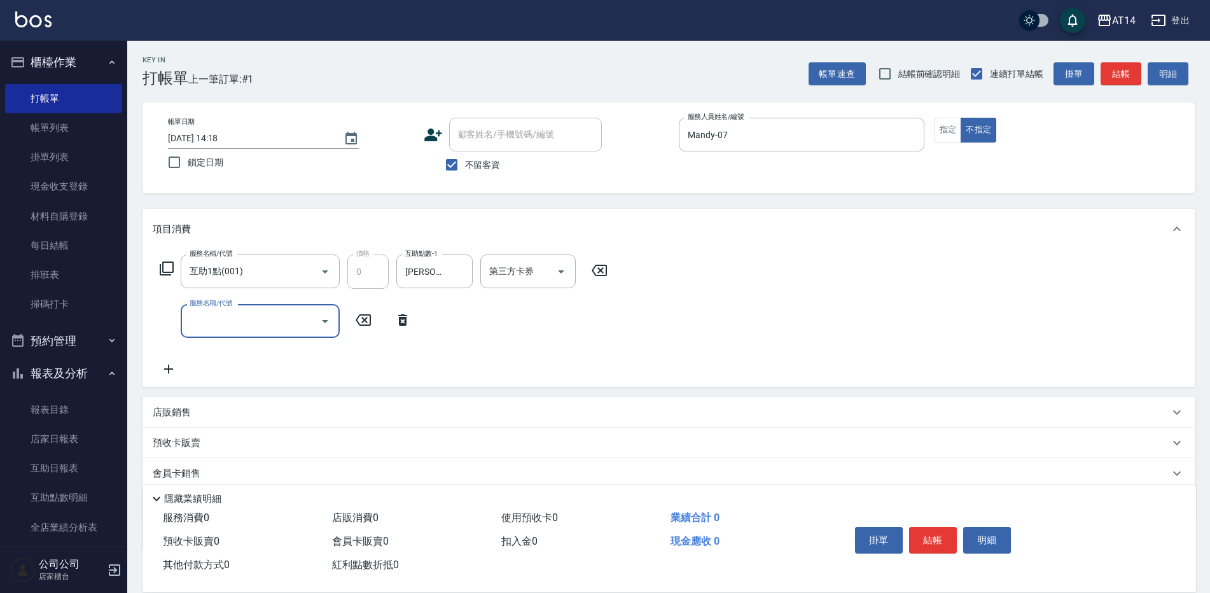
click at [215, 323] on input "服務名稱/代號" at bounding box center [250, 321] width 129 height 22
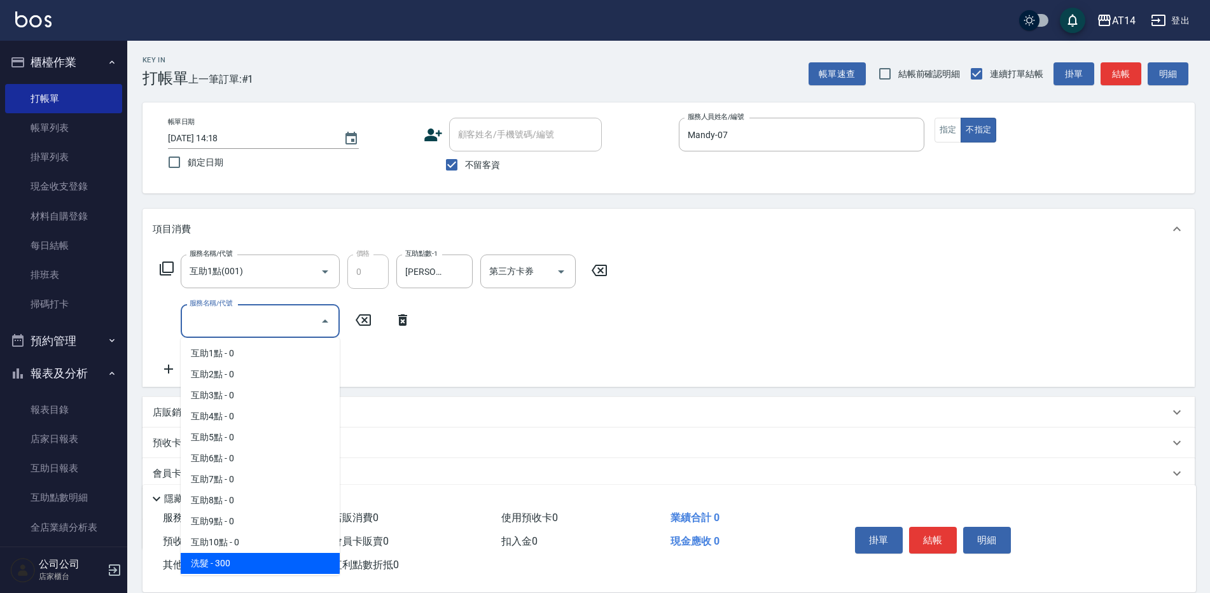
click at [230, 562] on span "洗髮 - 300" at bounding box center [260, 563] width 159 height 21
type input "洗髮(011)"
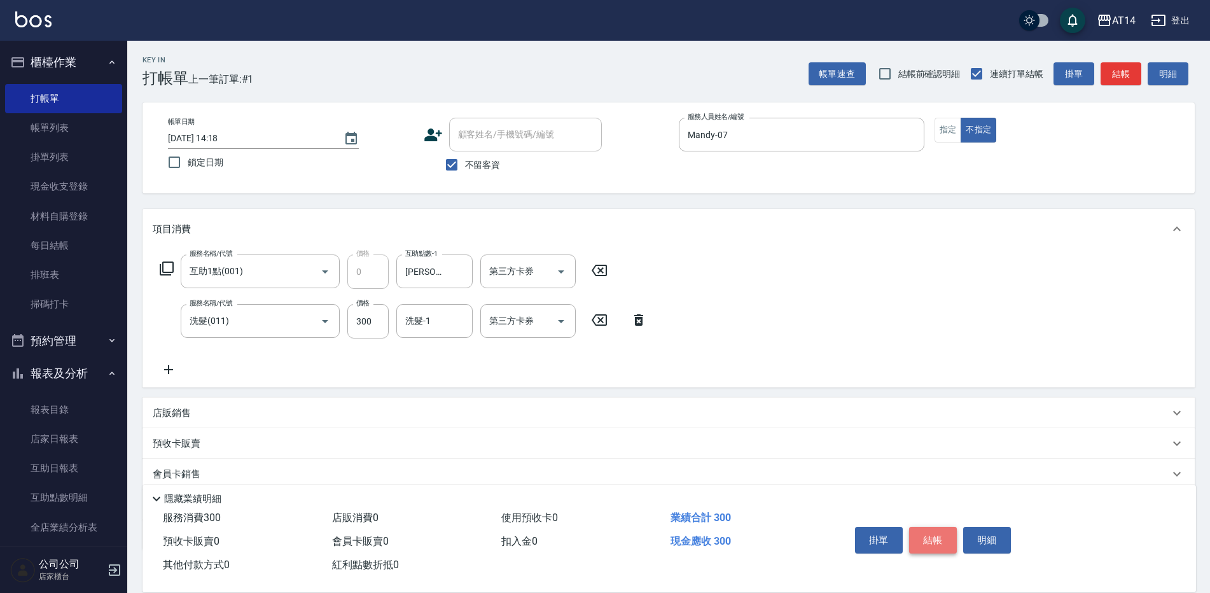
click at [942, 536] on button "結帳" at bounding box center [933, 540] width 48 height 27
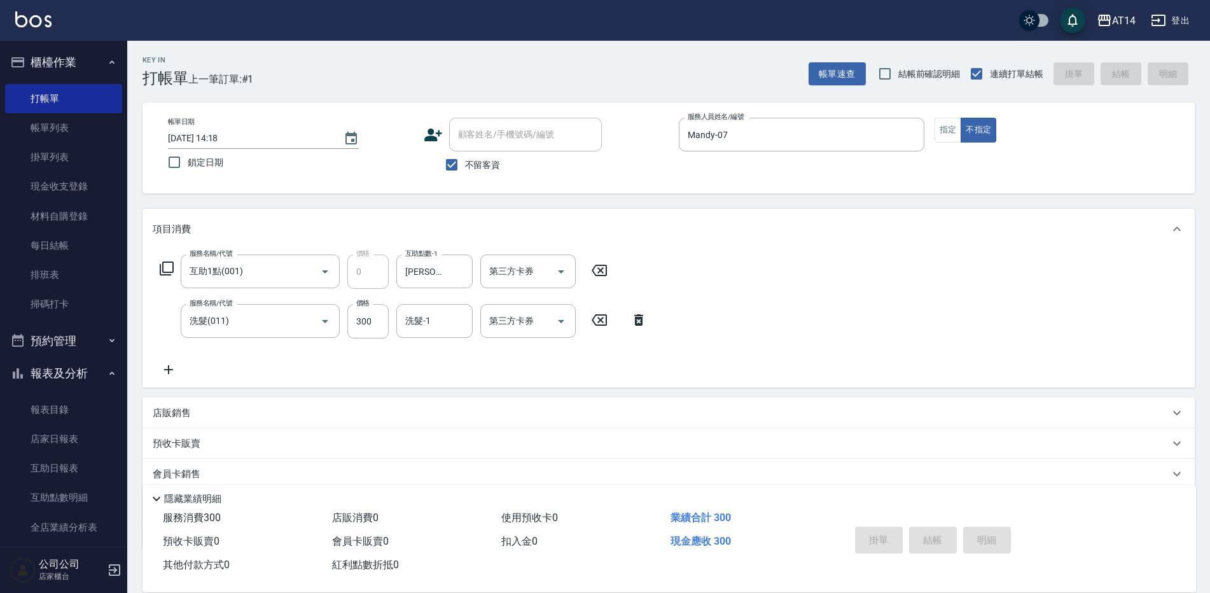
type input "[DATE] 14:24"
